Goal: Information Seeking & Learning: Find specific fact

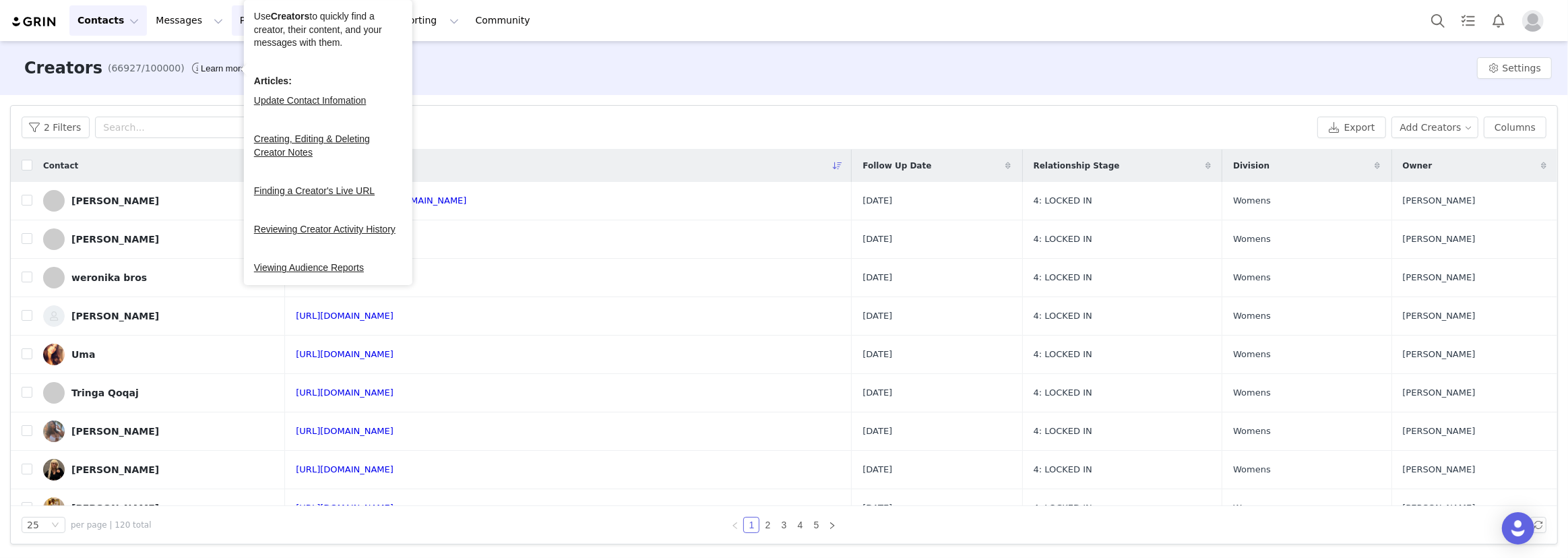
click at [232, 20] on button "Program Program" at bounding box center [270, 21] width 77 height 30
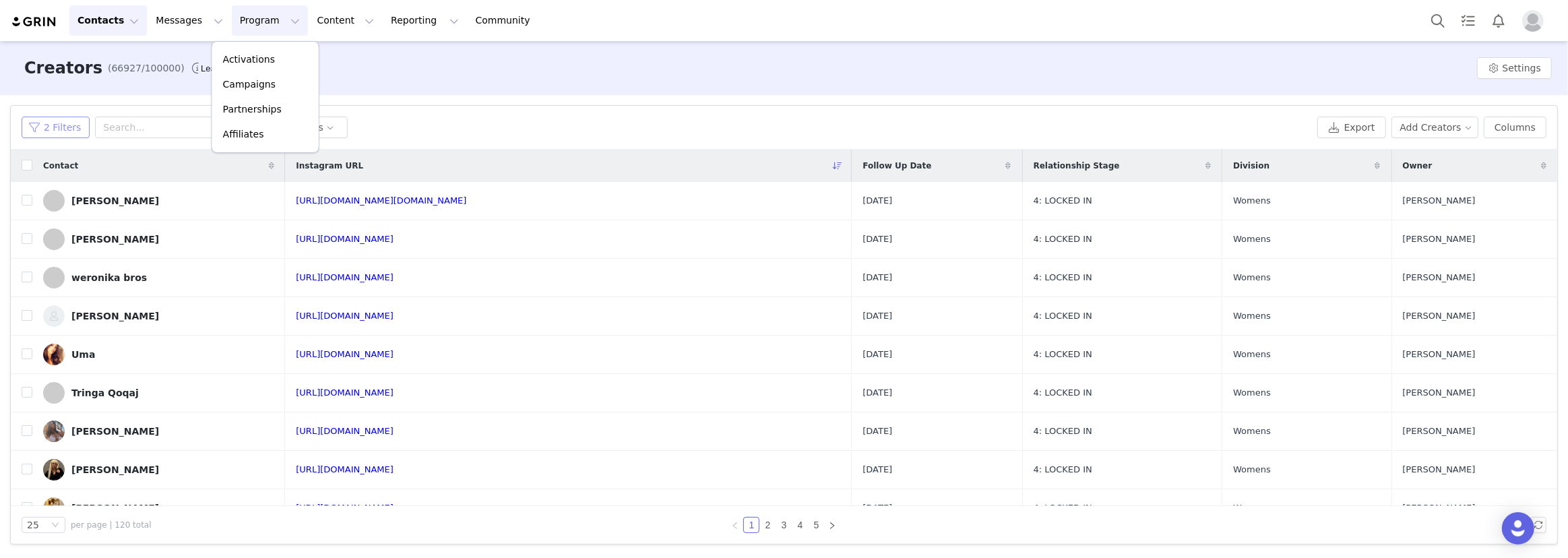
click at [41, 118] on button "2 Filters" at bounding box center [55, 127] width 68 height 21
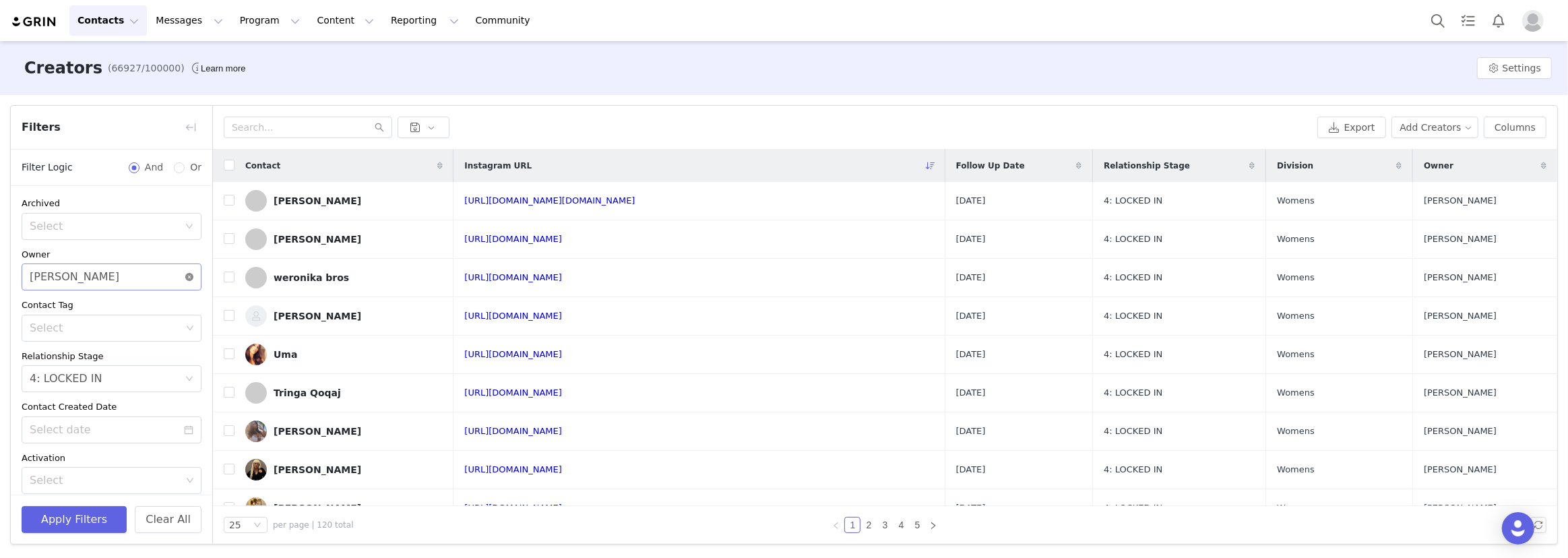
click at [185, 275] on icon "icon: close-circle" at bounding box center [189, 277] width 8 height 8
click at [141, 328] on div "Select" at bounding box center [105, 328] width 152 height 13
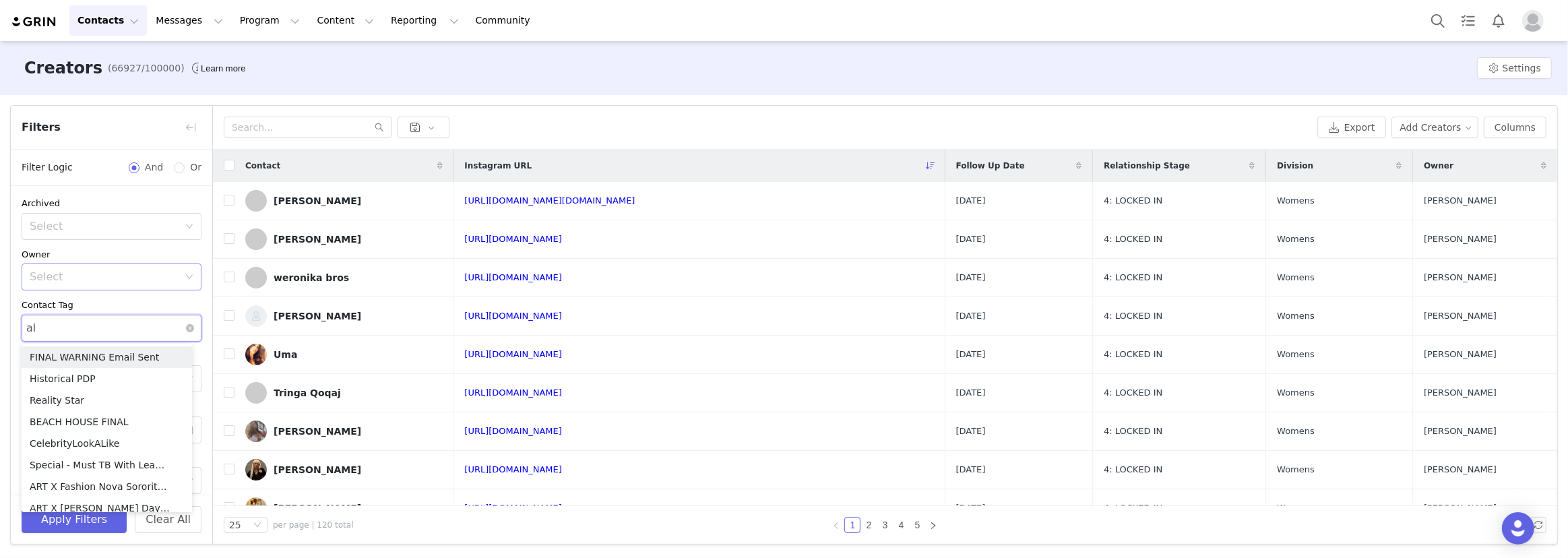
type input "alo"
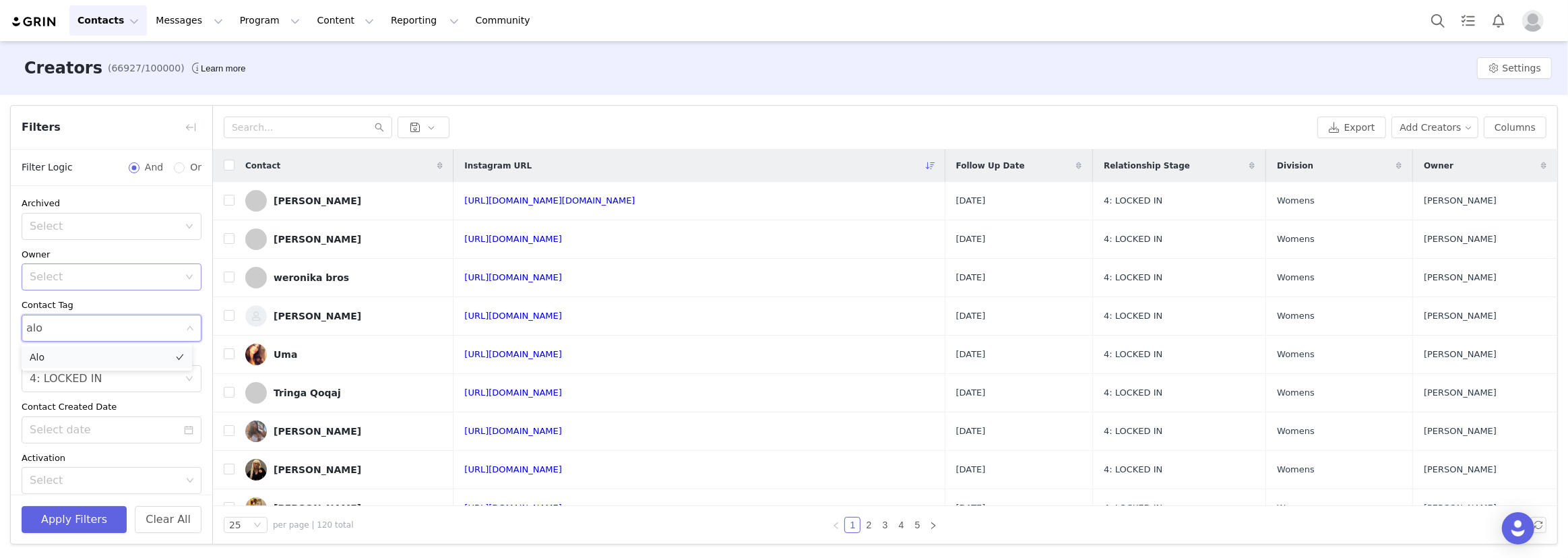
click at [78, 361] on li "Alo" at bounding box center [106, 357] width 170 height 21
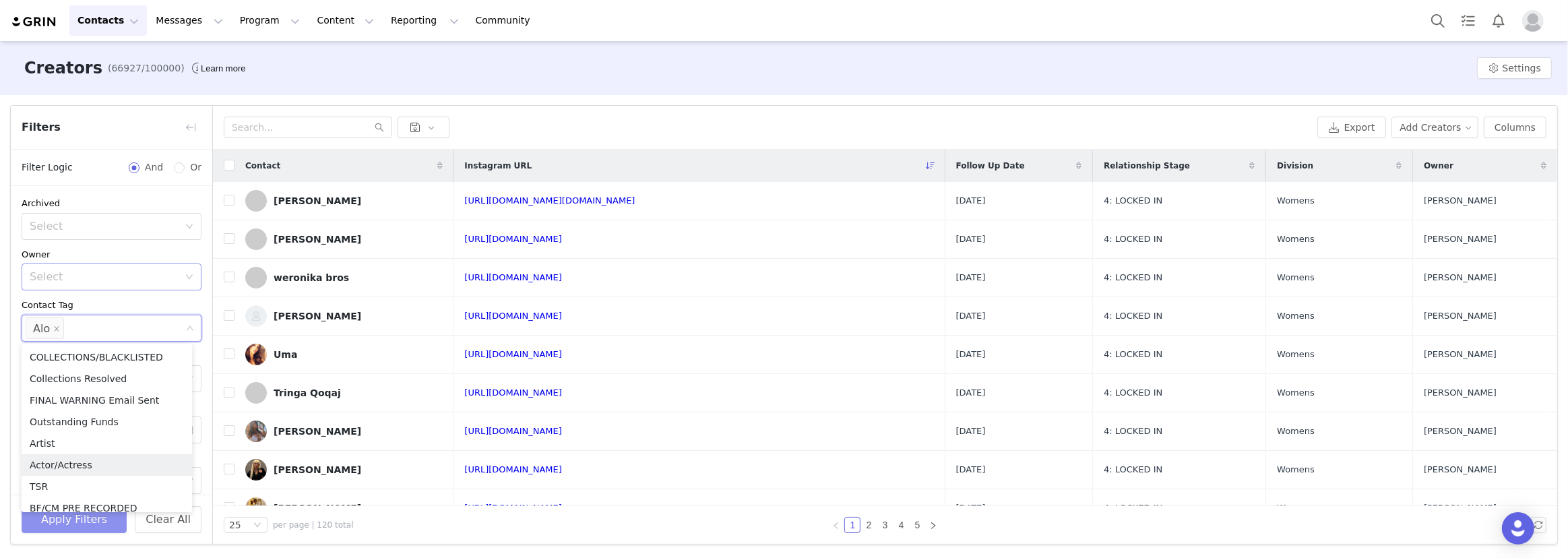
scroll to position [7, 0]
click at [88, 530] on button "Apply Filters" at bounding box center [74, 520] width 105 height 27
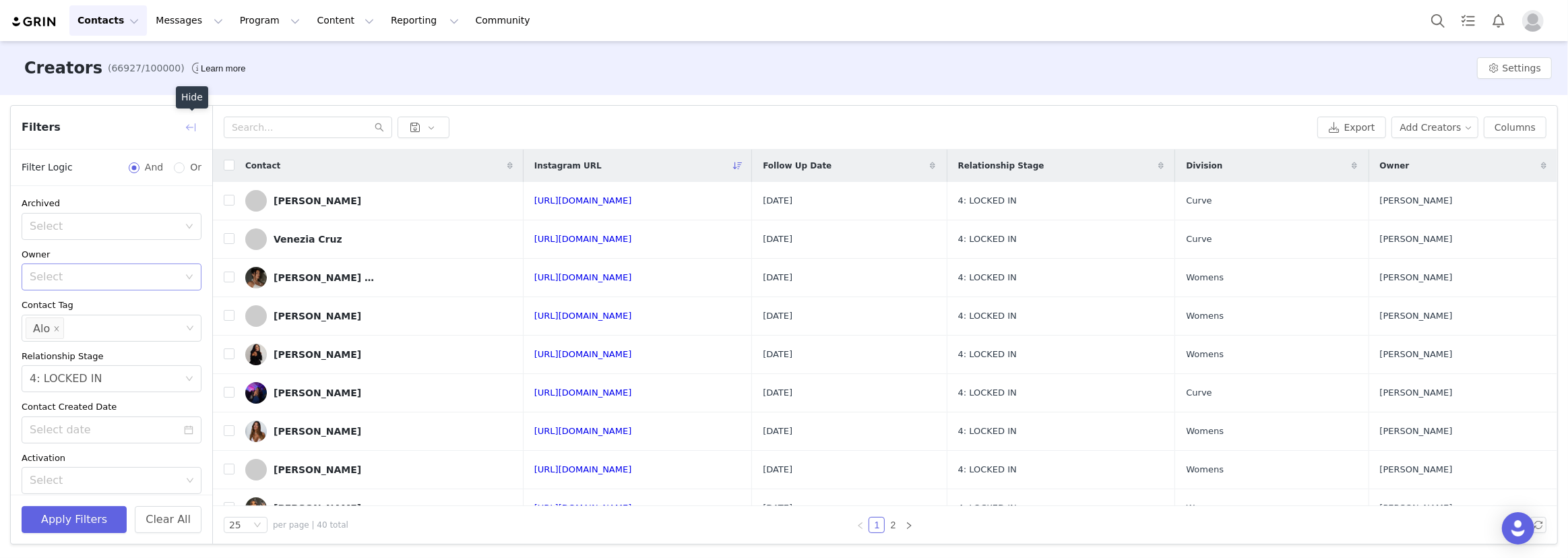
click at [191, 131] on button "button" at bounding box center [190, 127] width 21 height 21
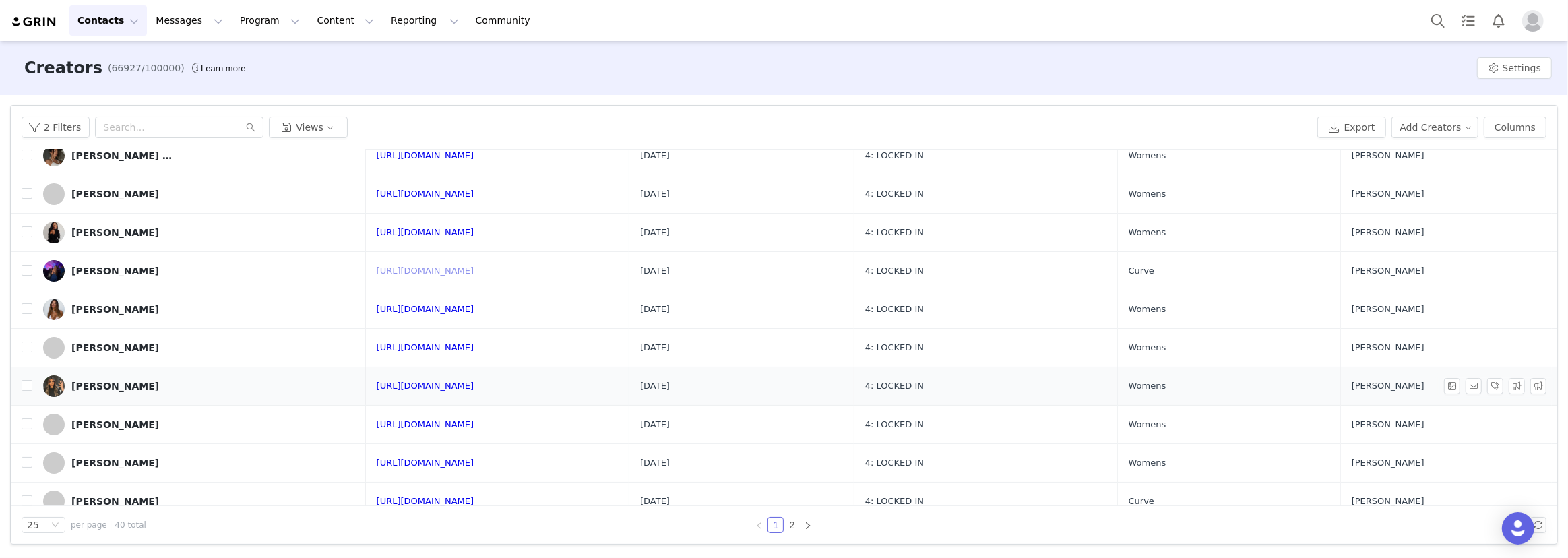
scroll to position [367, 0]
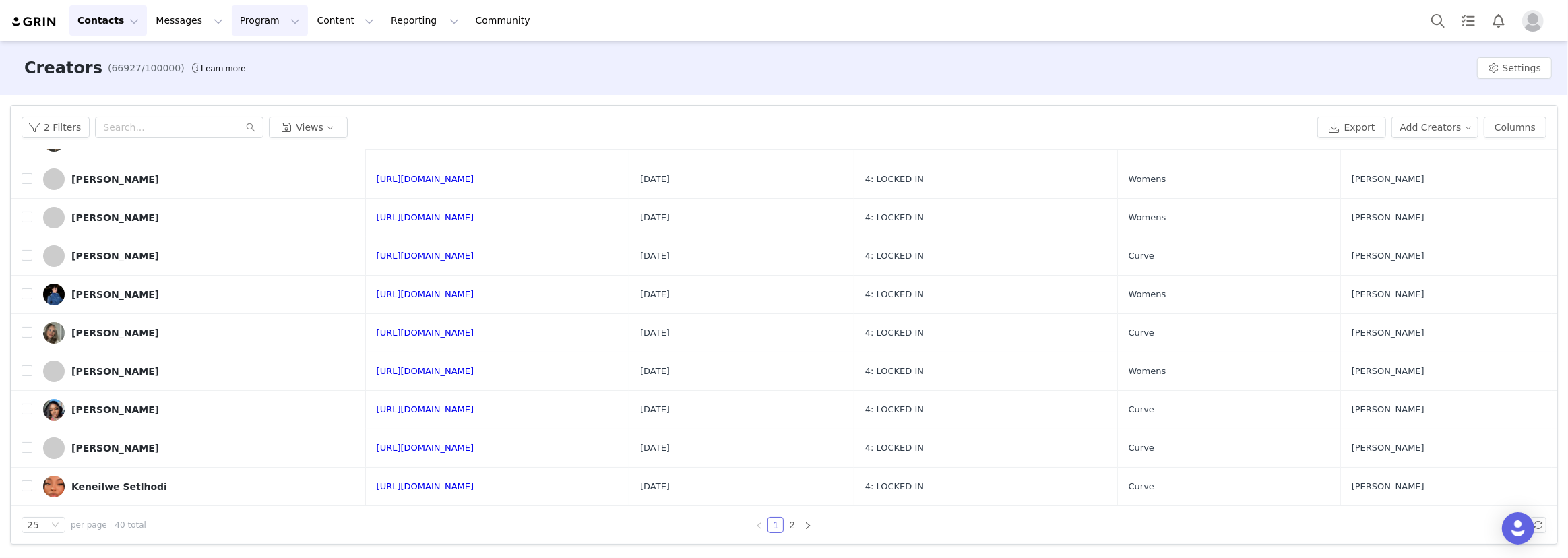
click at [234, 18] on button "Program Program" at bounding box center [270, 21] width 77 height 30
click at [249, 88] on p "Campaigns" at bounding box center [249, 85] width 52 height 14
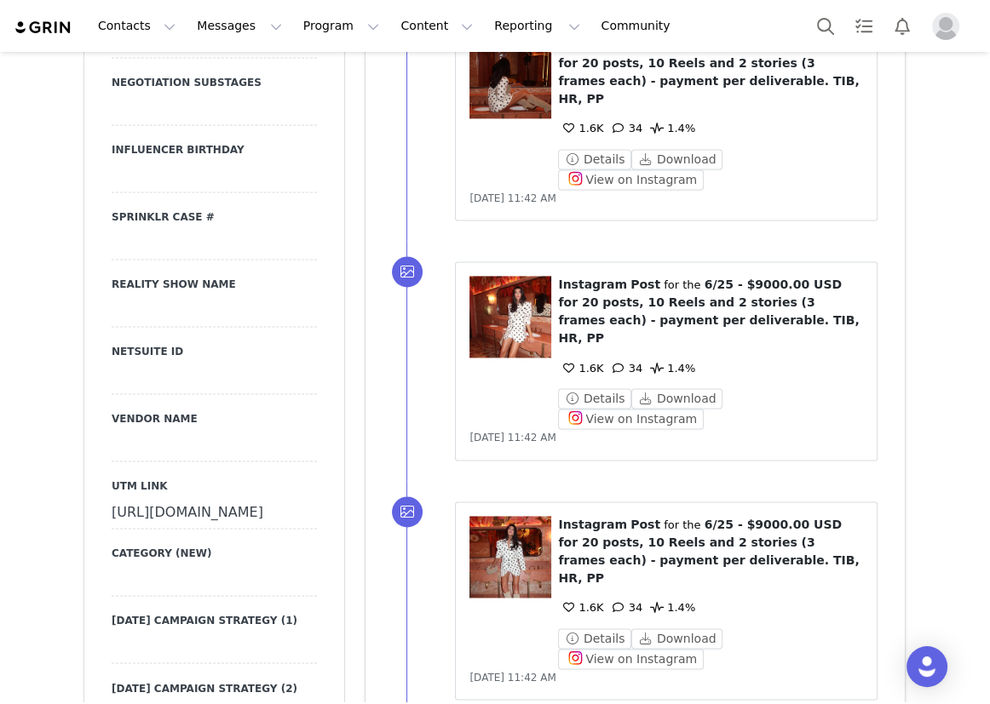
scroll to position [2555, 0]
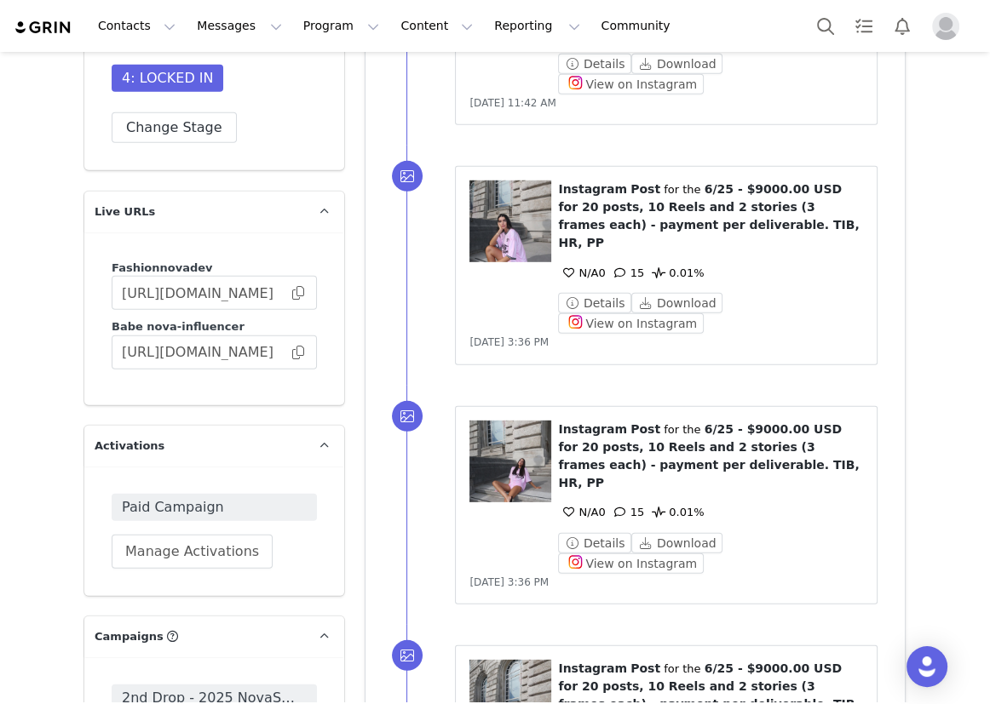
scroll to position [4645, 0]
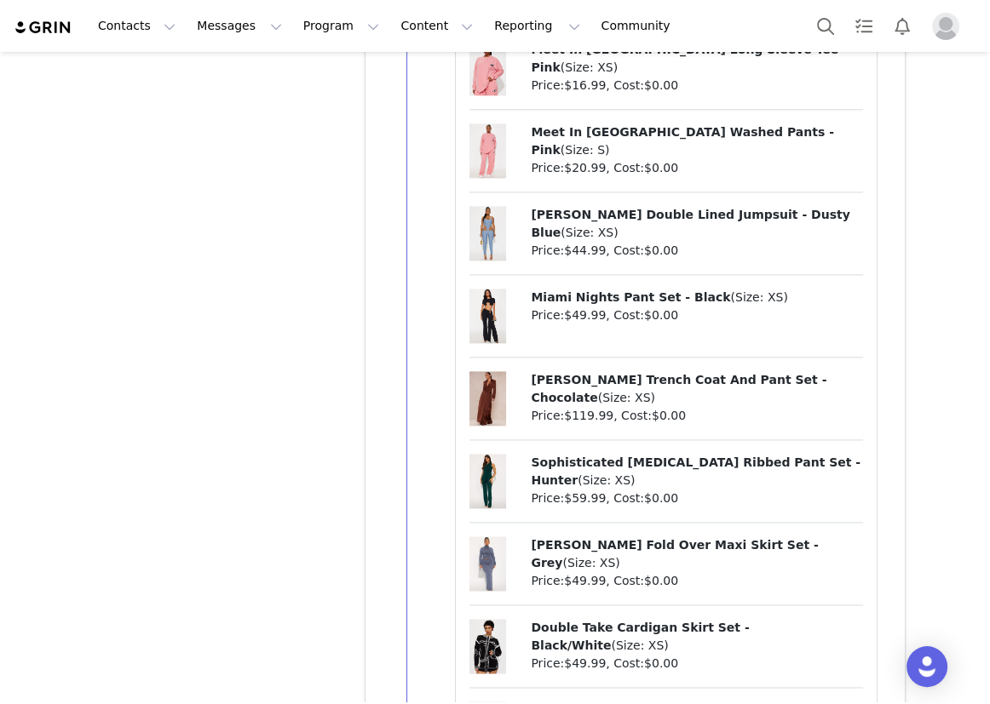
scroll to position [7432, 0]
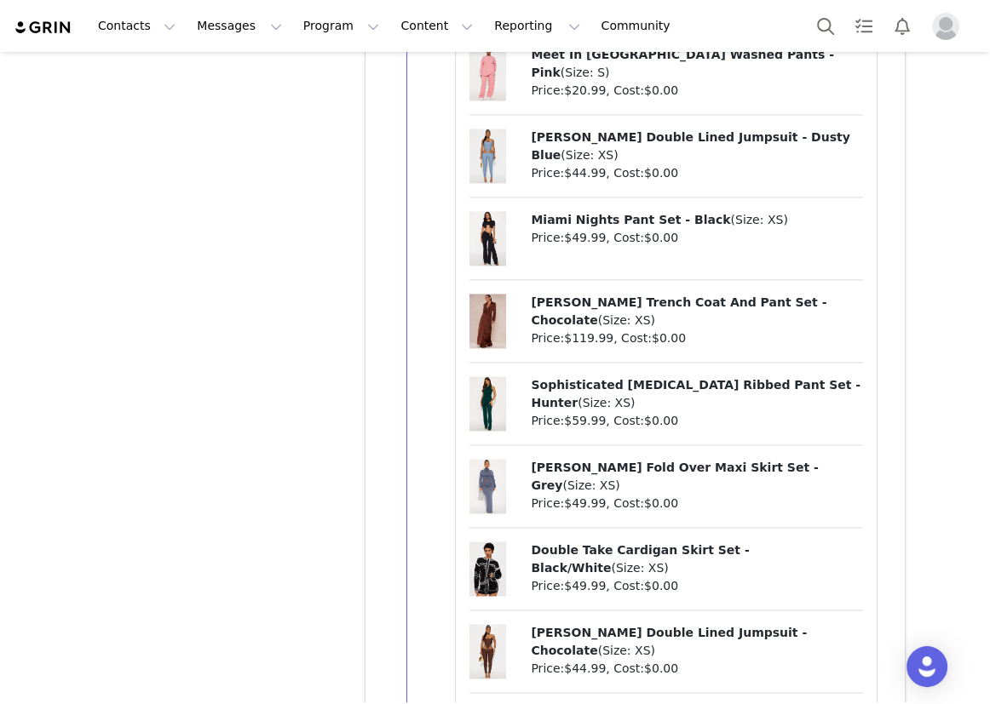
drag, startPoint x: 521, startPoint y: 485, endPoint x: 785, endPoint y: 485, distance: 264.0
copy span "Lea Woven Faux Leather Bomber Jacket - Hunter"
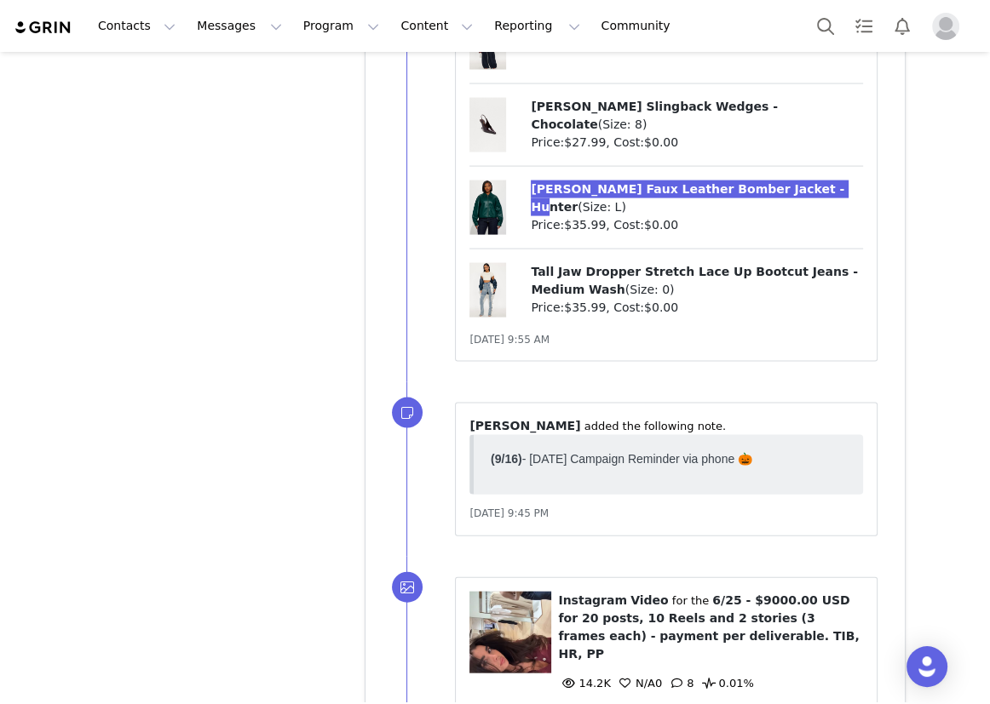
scroll to position [8656, 0]
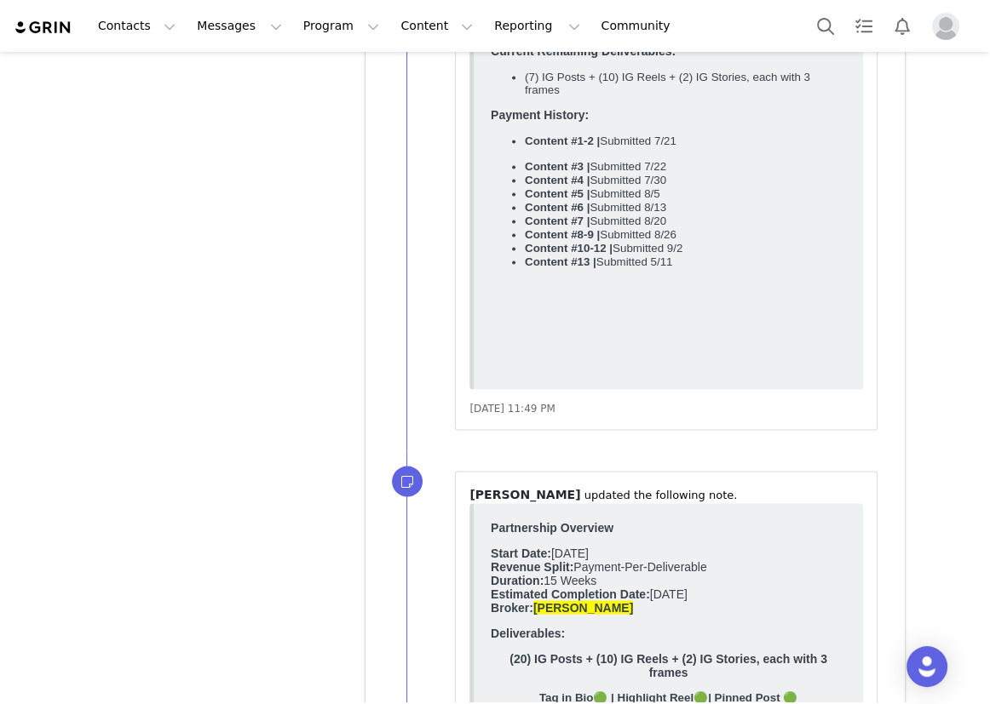
scroll to position [13762, 0]
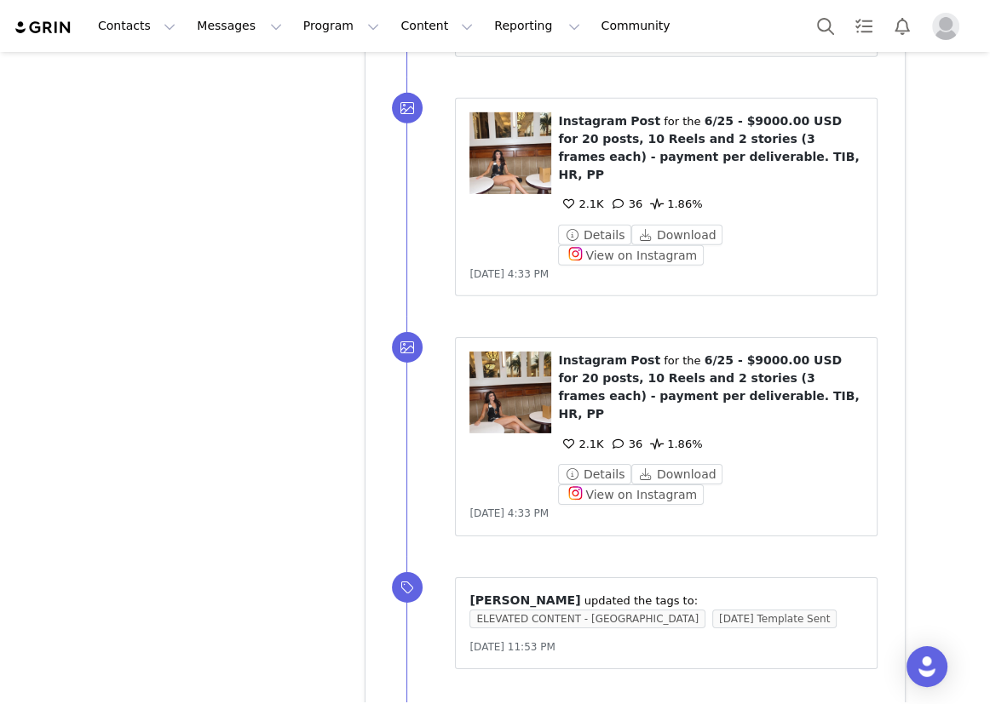
scroll to position [15868, 0]
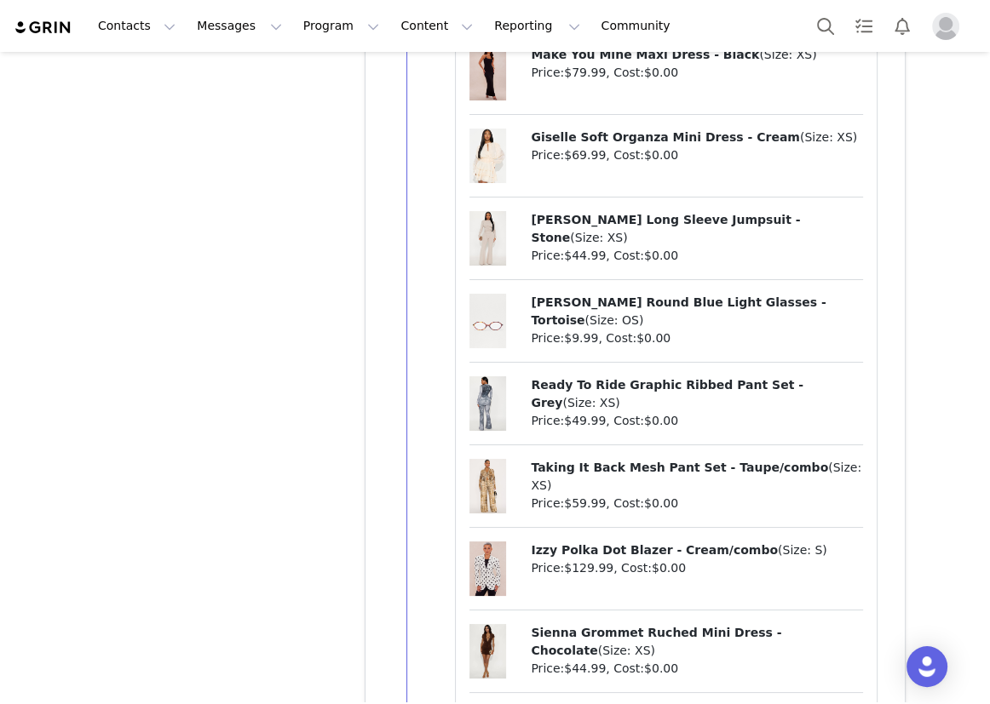
scroll to position [21770, 0]
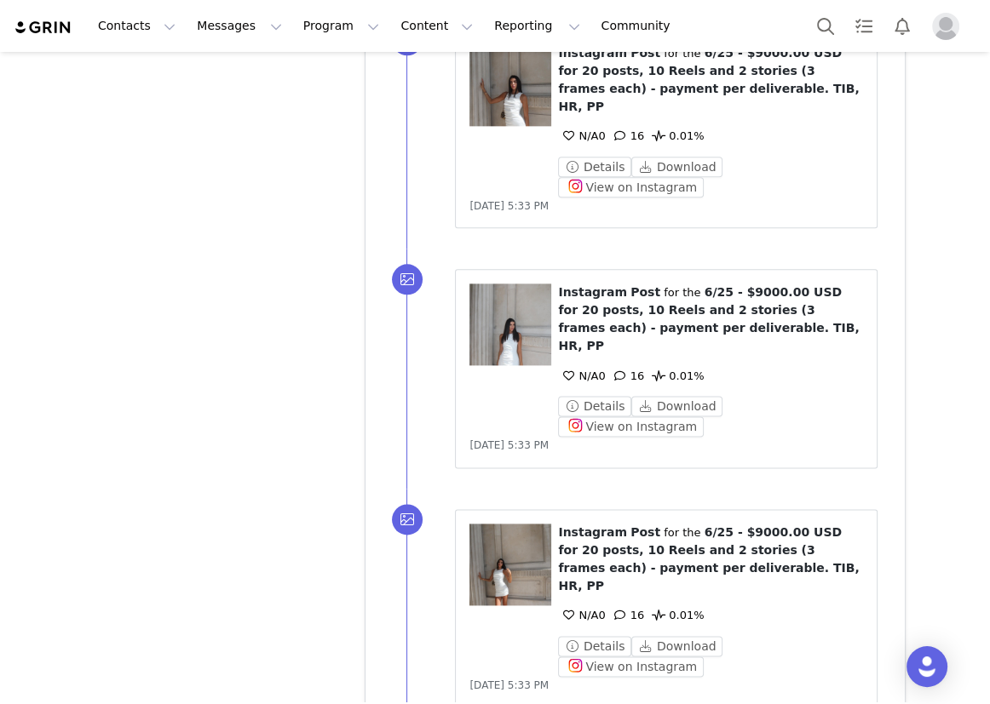
scroll to position [23794, 0]
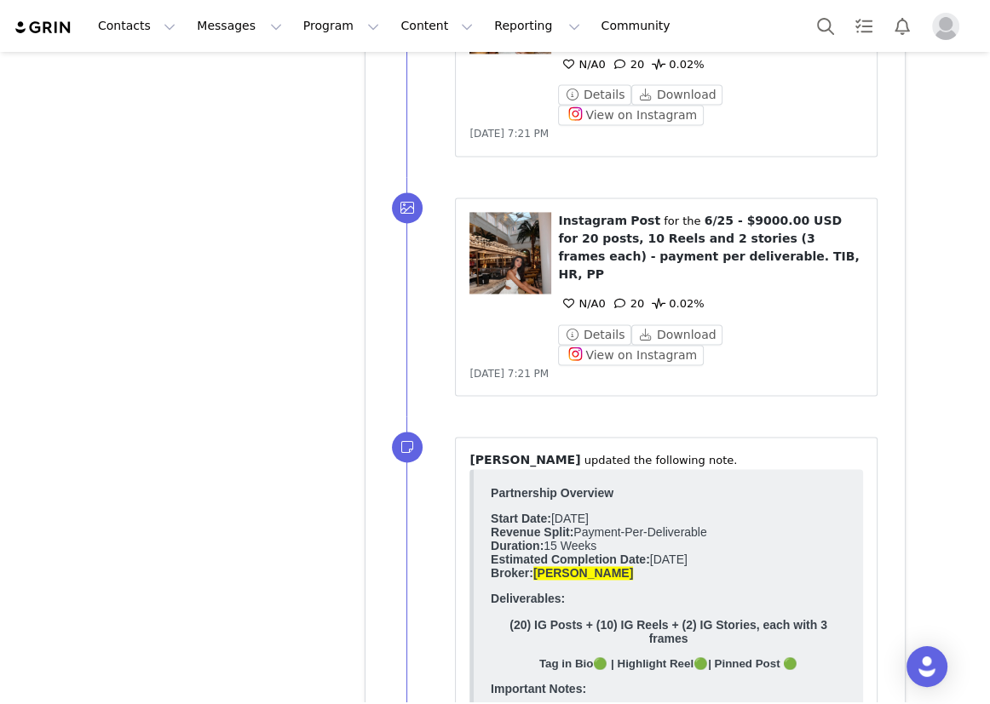
scroll to position [29532, 0]
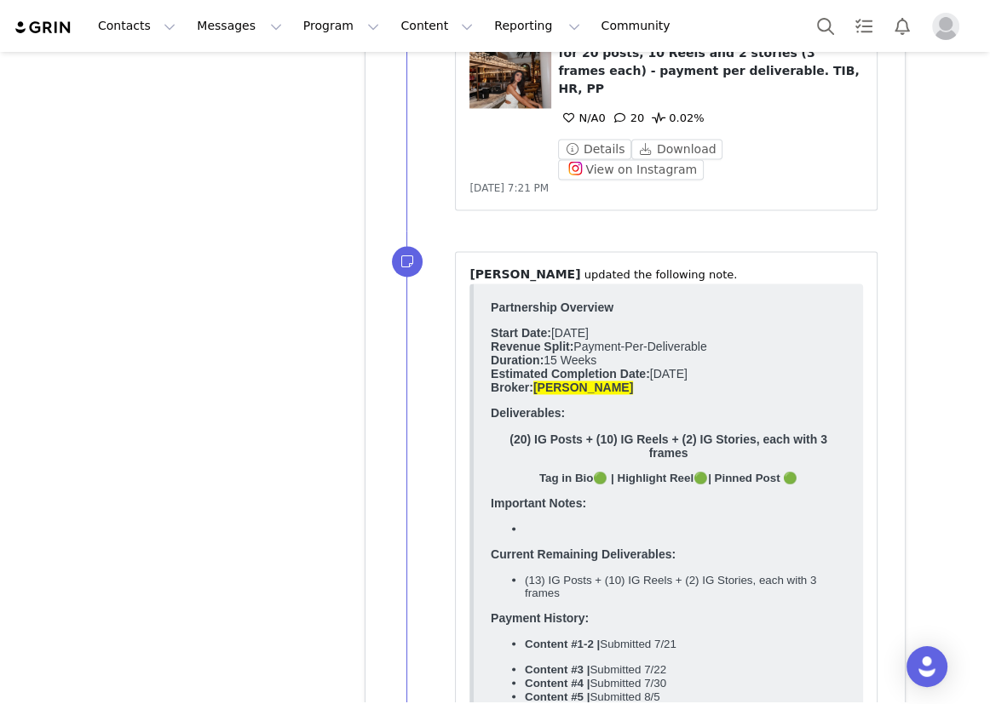
drag, startPoint x: 522, startPoint y: 323, endPoint x: 739, endPoint y: 323, distance: 217.2
copy span "Jungle Boogie Jumpsuit - Brown/combo"
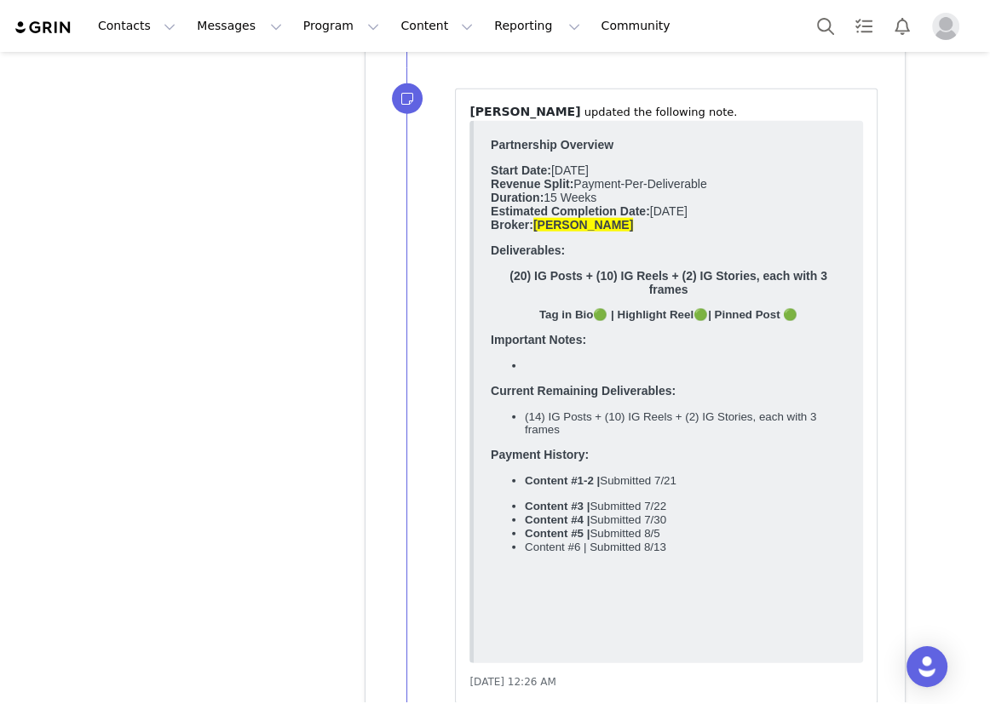
scroll to position [31236, 0]
